Goal: Find contact information: Find contact information

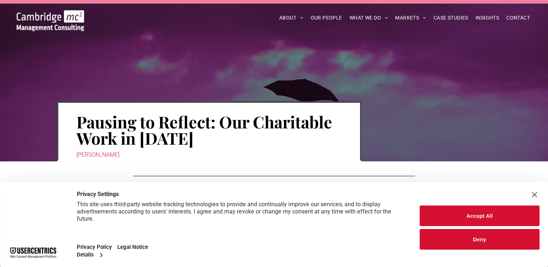
click at [478, 215] on button "Accept All" at bounding box center [479, 216] width 119 height 21
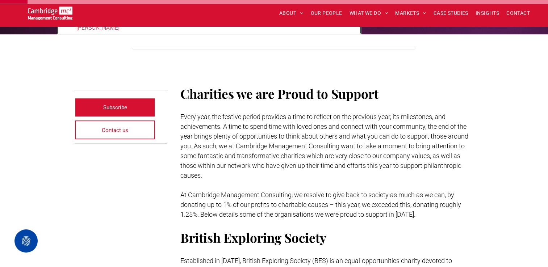
scroll to position [137, 0]
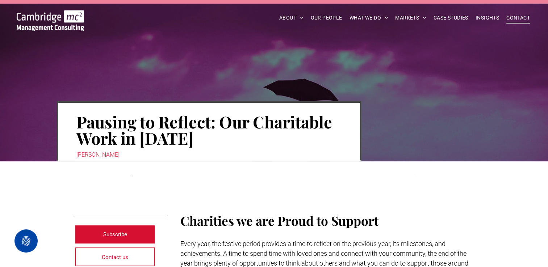
click at [519, 18] on span "CONTACT" at bounding box center [518, 17] width 24 height 11
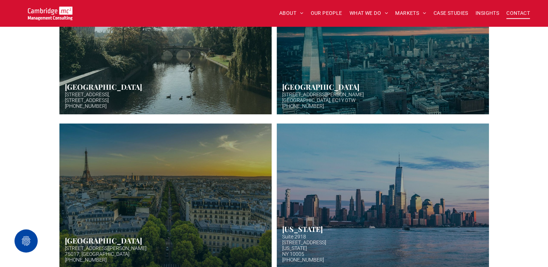
scroll to position [275, 0]
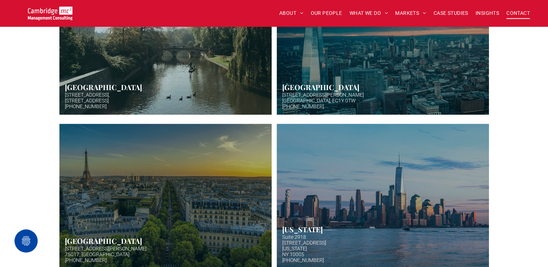
drag, startPoint x: 334, startPoint y: 92, endPoint x: 302, endPoint y: 96, distance: 32.4
click at [302, 96] on link "Aerial photo of Tower Bridge, London. Thames snakes into distance. Hazy backgro…" at bounding box center [383, 42] width 212 height 145
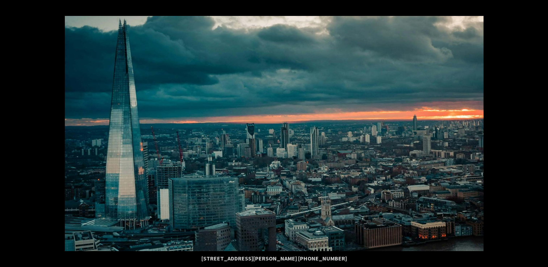
scroll to position [290, 0]
click at [502, 123] on div at bounding box center [274, 133] width 548 height 267
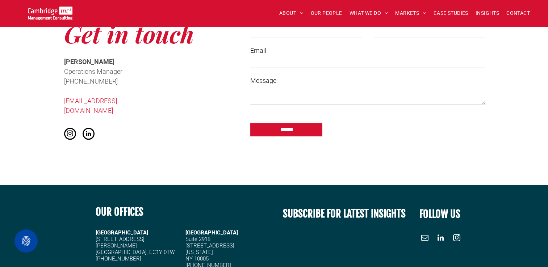
scroll to position [580, 0]
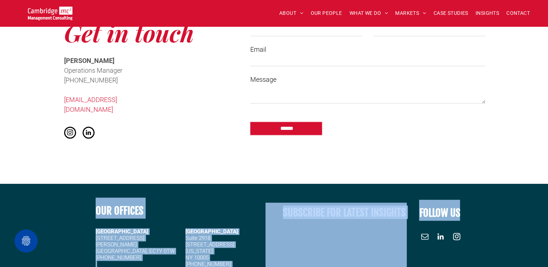
drag, startPoint x: 523, startPoint y: 187, endPoint x: 539, endPoint y: 150, distance: 40.2
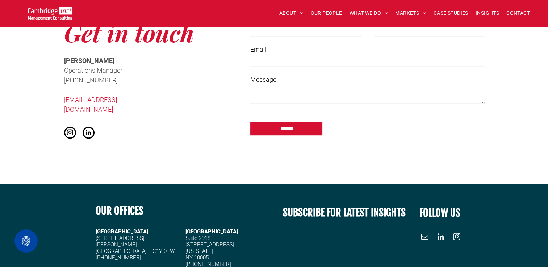
click at [164, 81] on div "Get in touch Cath McCaw Operations Manager ﻿ +44 (0)1223 750335 info@cambridgem…" at bounding box center [147, 78] width 181 height 139
drag, startPoint x: 145, startPoint y: 99, endPoint x: 57, endPoint y: 97, distance: 88.0
click at [57, 97] on div "Get in touch Cath McCaw Operations Manager ﻿ +44 (0)1223 750335 info@cambridgem…" at bounding box center [147, 78] width 181 height 139
